Goal: Task Accomplishment & Management: Manage account settings

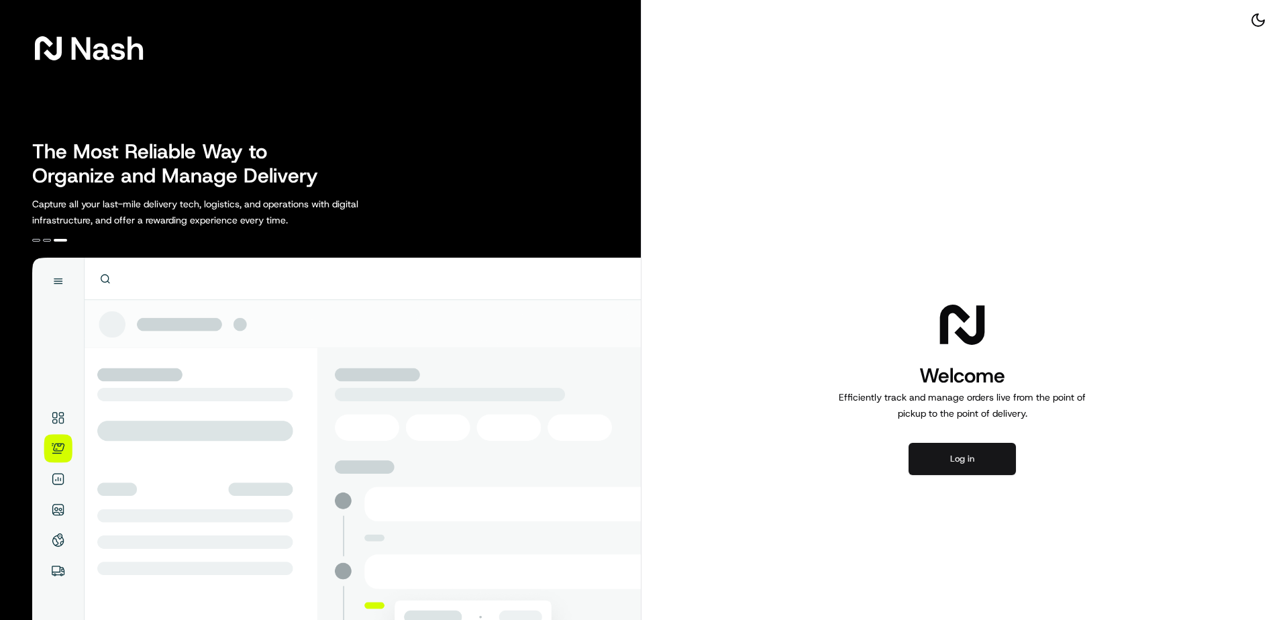
click at [951, 463] on button "Log in" at bounding box center [961, 459] width 107 height 32
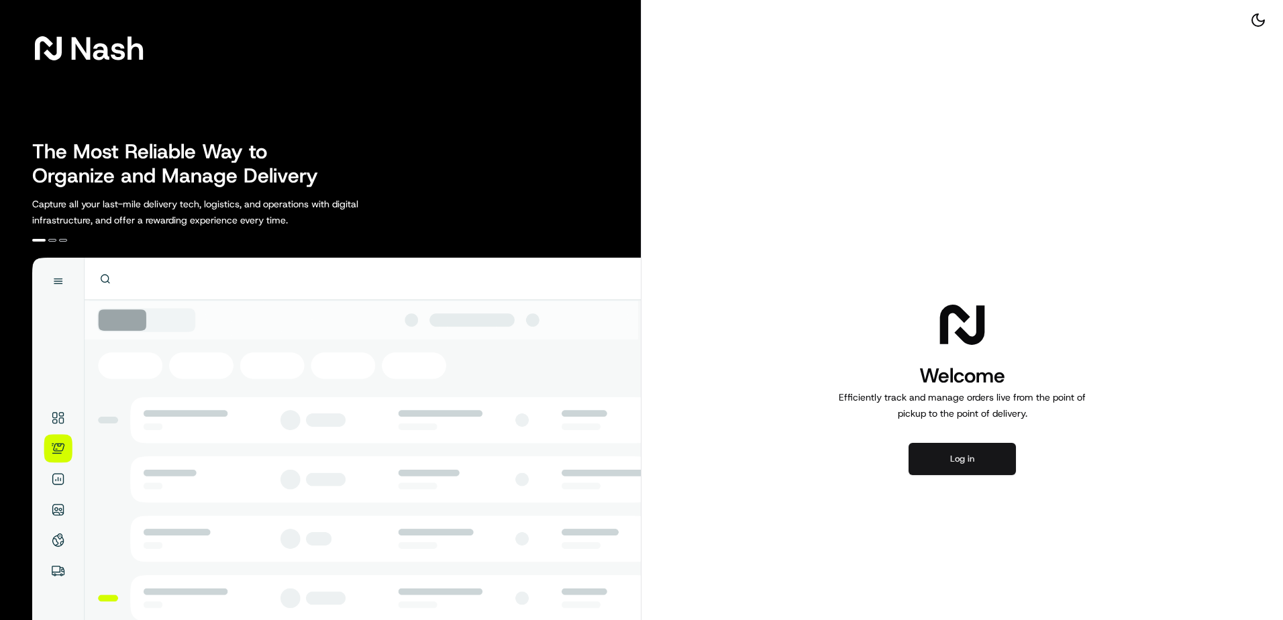
click at [992, 460] on button "Log in" at bounding box center [961, 459] width 107 height 32
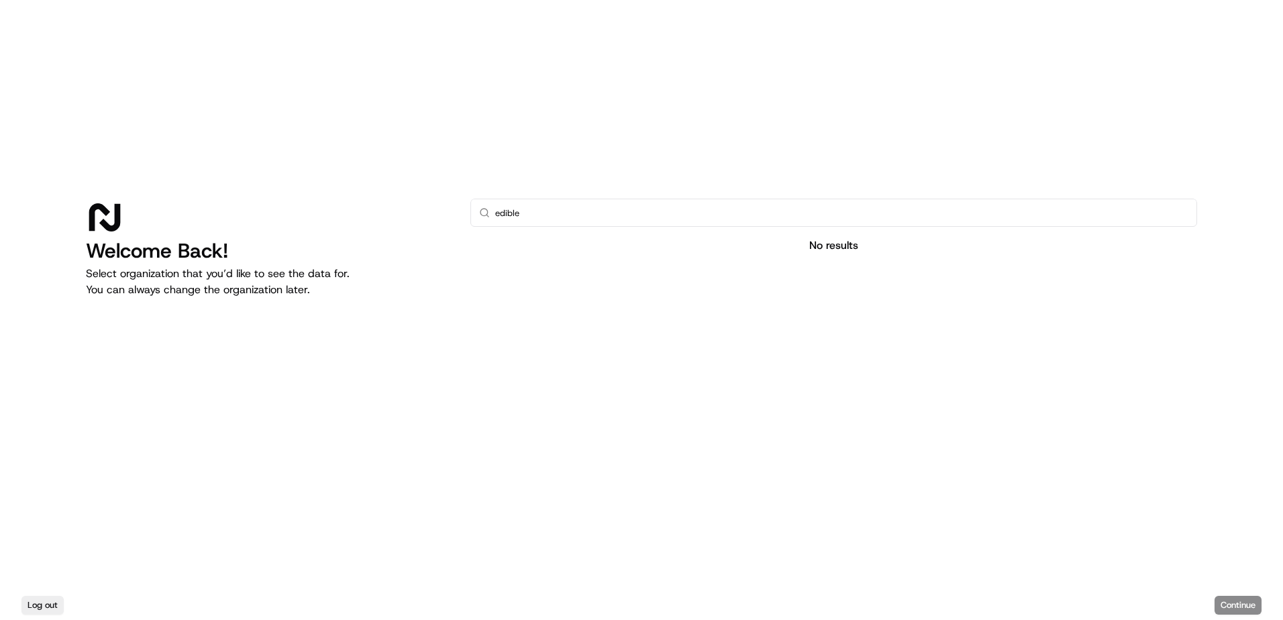
click at [1231, 604] on div "Log out Continue" at bounding box center [641, 605] width 1283 height 30
click at [553, 211] on input "edible" at bounding box center [841, 212] width 693 height 27
click at [213, 297] on p "Select organization that you’d like to see the data for. You can always change …" at bounding box center [267, 282] width 363 height 32
click at [871, 216] on input "edible" at bounding box center [841, 212] width 693 height 27
click at [484, 215] on icon at bounding box center [484, 212] width 11 height 11
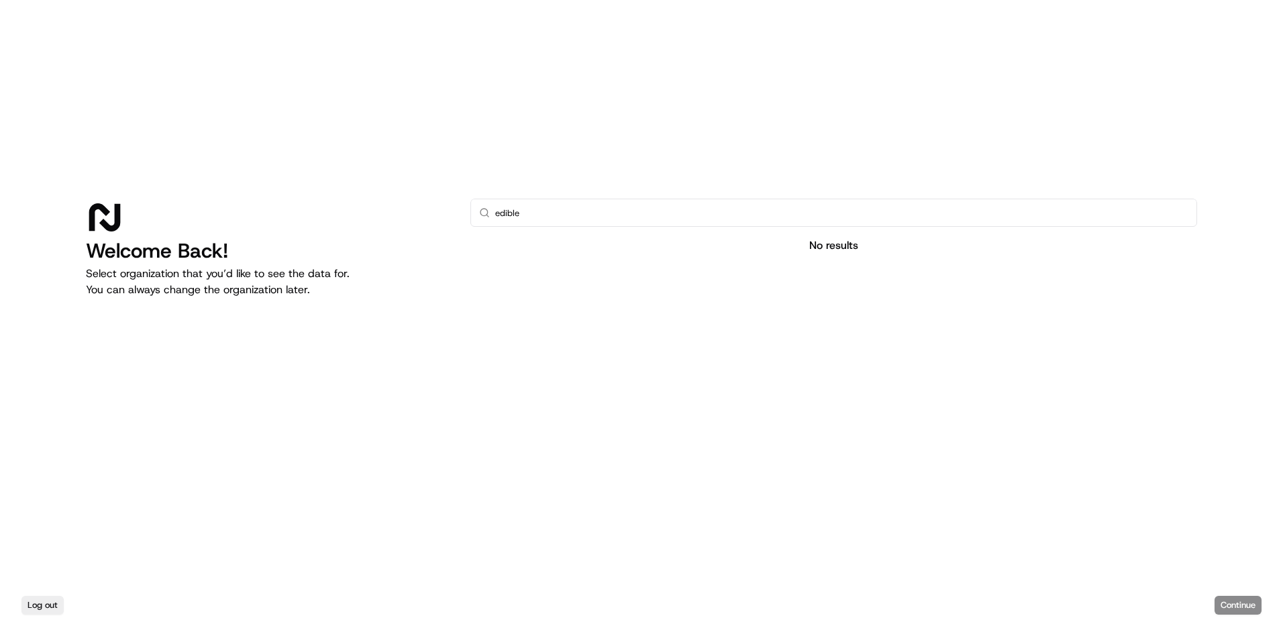
click at [484, 213] on icon at bounding box center [484, 212] width 11 height 11
drag, startPoint x: 531, startPoint y: 209, endPoint x: 490, endPoint y: 211, distance: 40.9
click at [490, 211] on div "edible" at bounding box center [833, 213] width 726 height 28
type input "Edible"
click at [740, 214] on input "Edible" at bounding box center [841, 212] width 693 height 27
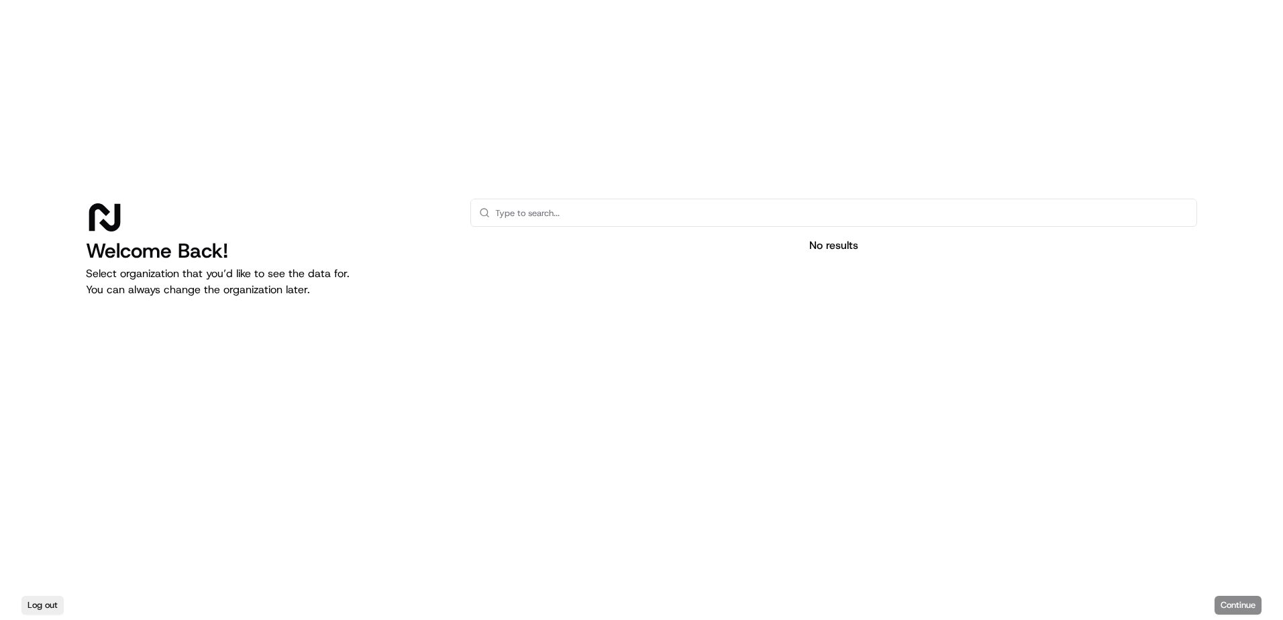
click at [539, 215] on input "text" at bounding box center [841, 212] width 693 height 27
click at [269, 274] on p "Select organization that you’d like to see the data for. You can always change …" at bounding box center [267, 282] width 363 height 32
click at [1228, 604] on div "Log out Continue" at bounding box center [641, 605] width 1283 height 30
click at [502, 202] on input "ed" at bounding box center [841, 212] width 693 height 27
drag, startPoint x: 263, startPoint y: 235, endPoint x: 235, endPoint y: 237, distance: 27.6
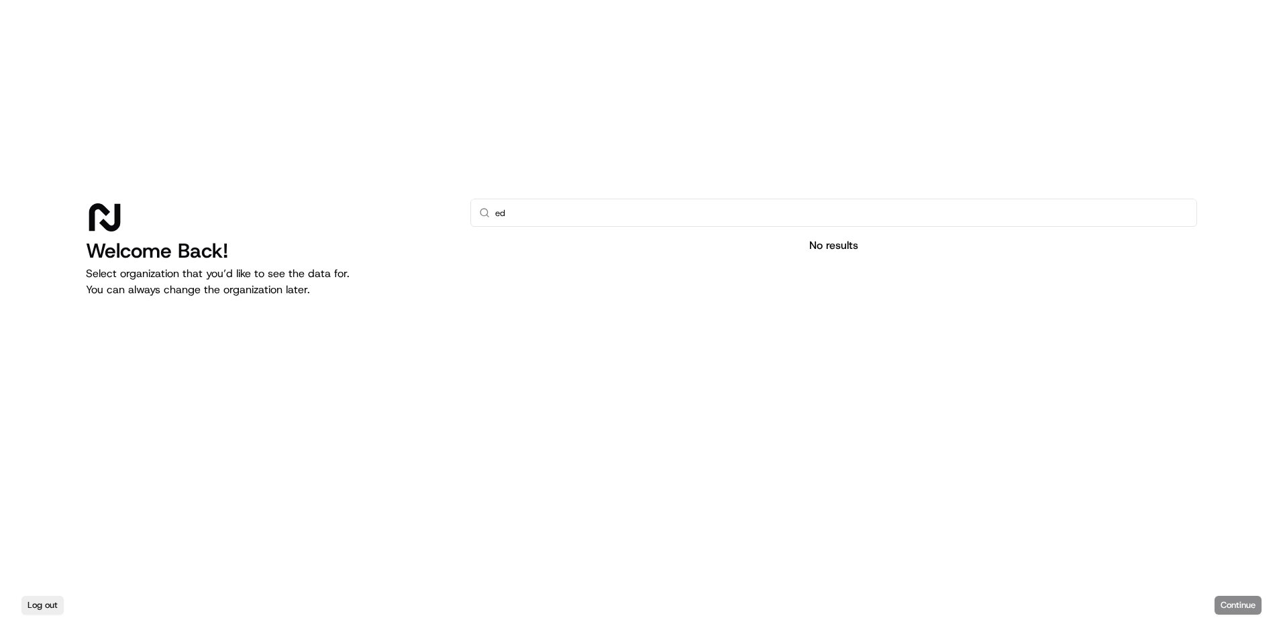
click at [235, 237] on div "Welcome Back! Select organization that you’d like to see the data for. You can …" at bounding box center [267, 338] width 363 height 279
drag, startPoint x: 235, startPoint y: 237, endPoint x: 269, endPoint y: 264, distance: 43.0
click at [269, 264] on div "Welcome Back! Select organization that you’d like to see the data for. You can …" at bounding box center [267, 338] width 363 height 279
click at [561, 222] on input "ed" at bounding box center [841, 212] width 693 height 27
type input "edible"
